Goal: Task Accomplishment & Management: Complete application form

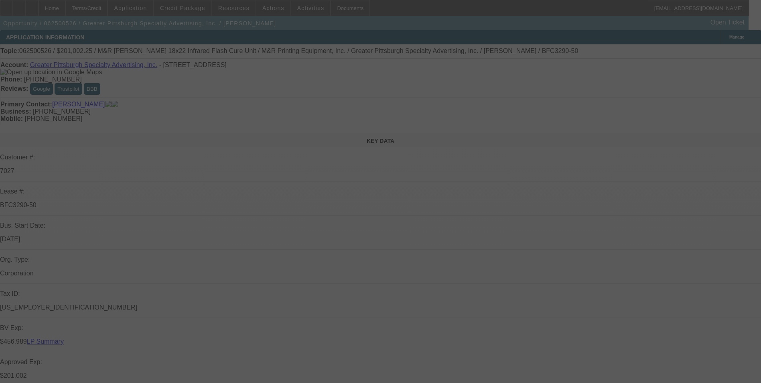
select select "0"
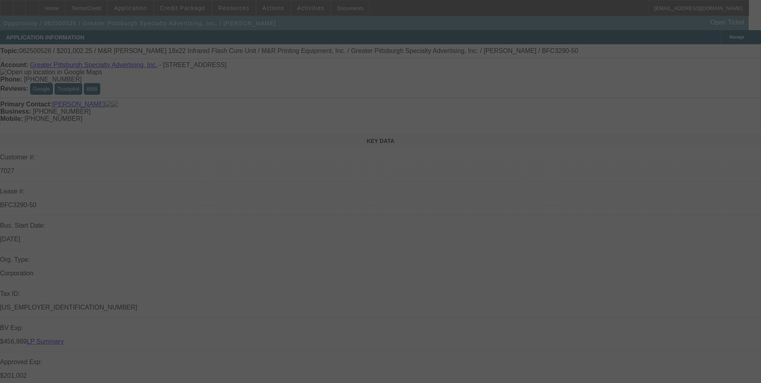
select select "0"
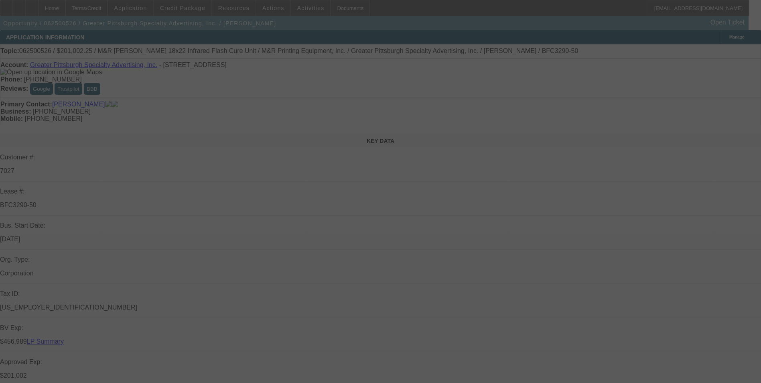
select select "0"
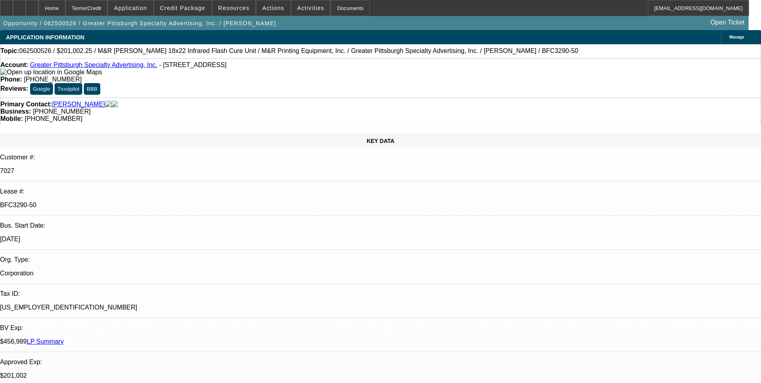
select select "1"
select select "2"
select select "1"
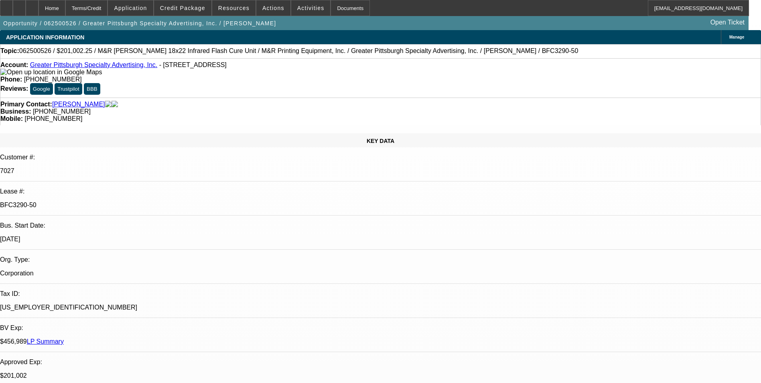
select select "2"
select select "1"
select select "2"
select select "1"
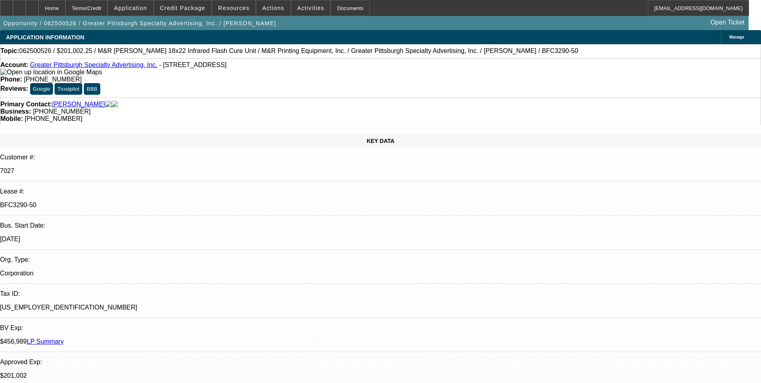
select select "1"
select select "2"
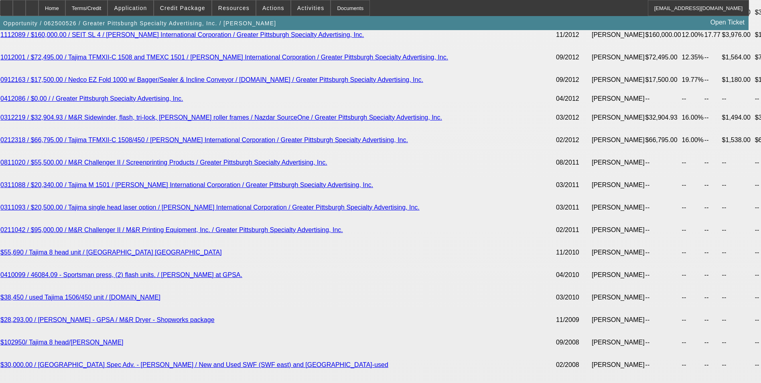
scroll to position [2206, 0]
